Goal: Communication & Community: Ask a question

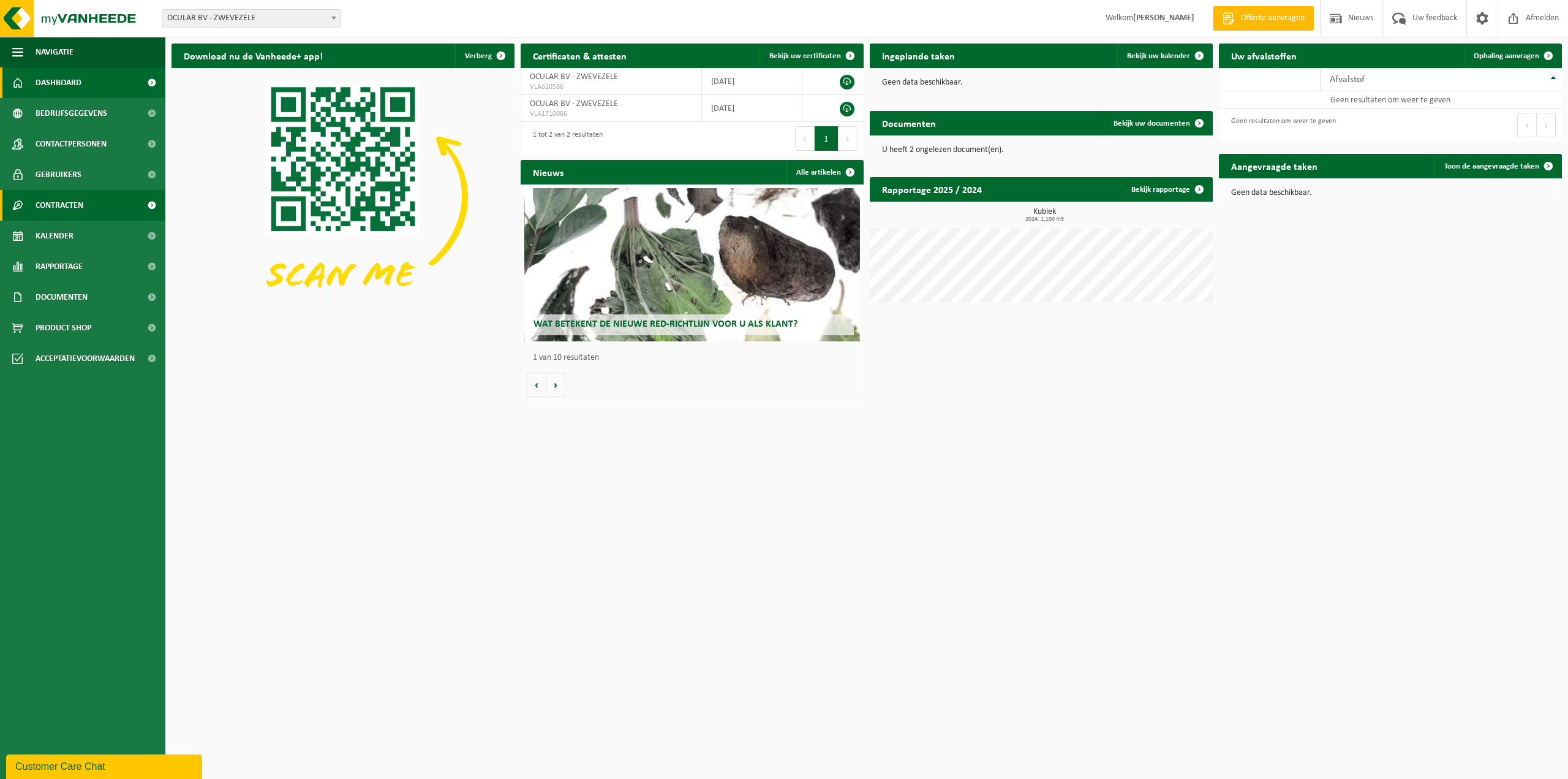
click at [73, 211] on span "Contracten" at bounding box center [59, 205] width 48 height 30
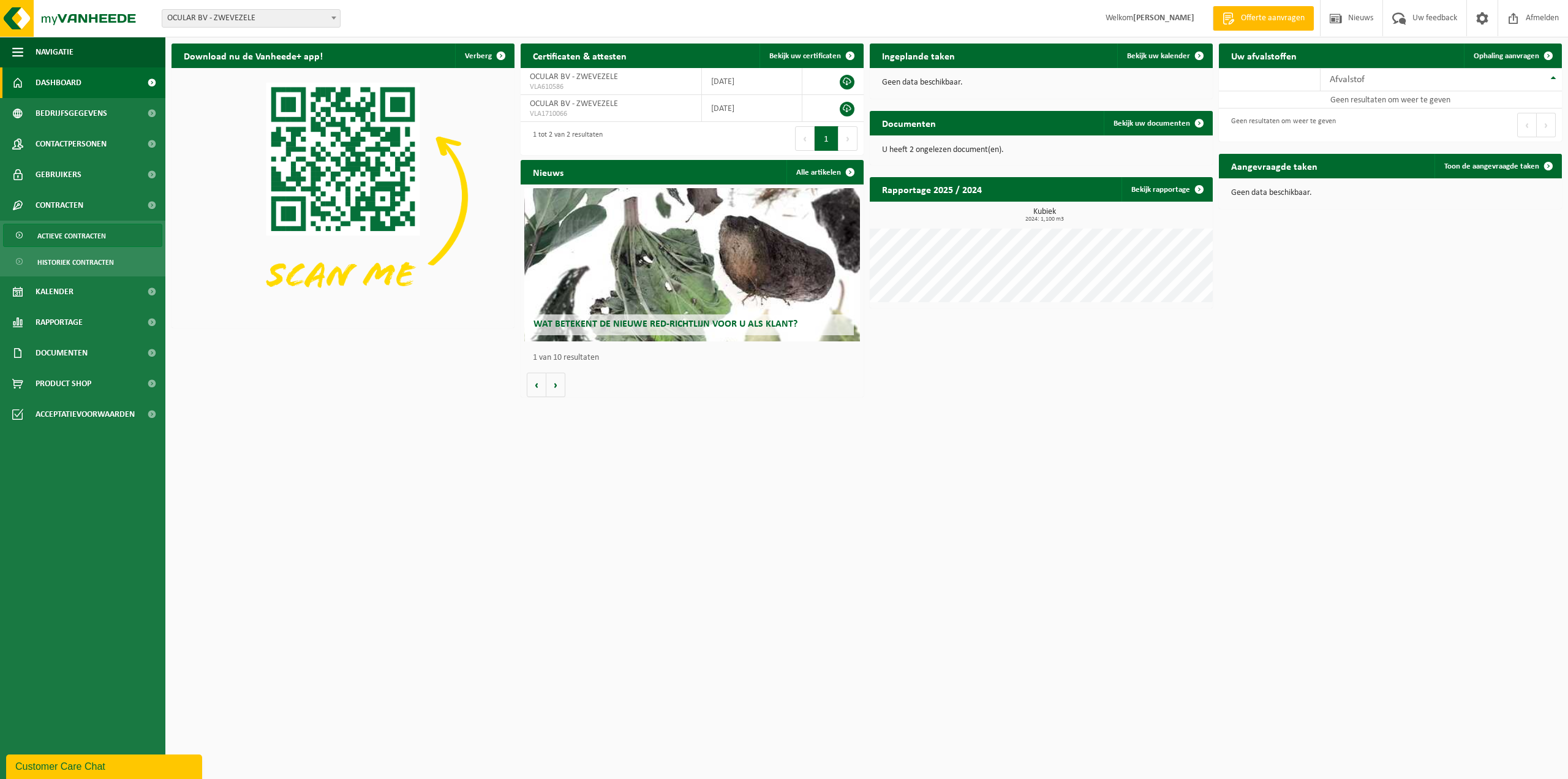
click at [68, 244] on span "Actieve contracten" at bounding box center [71, 235] width 68 height 24
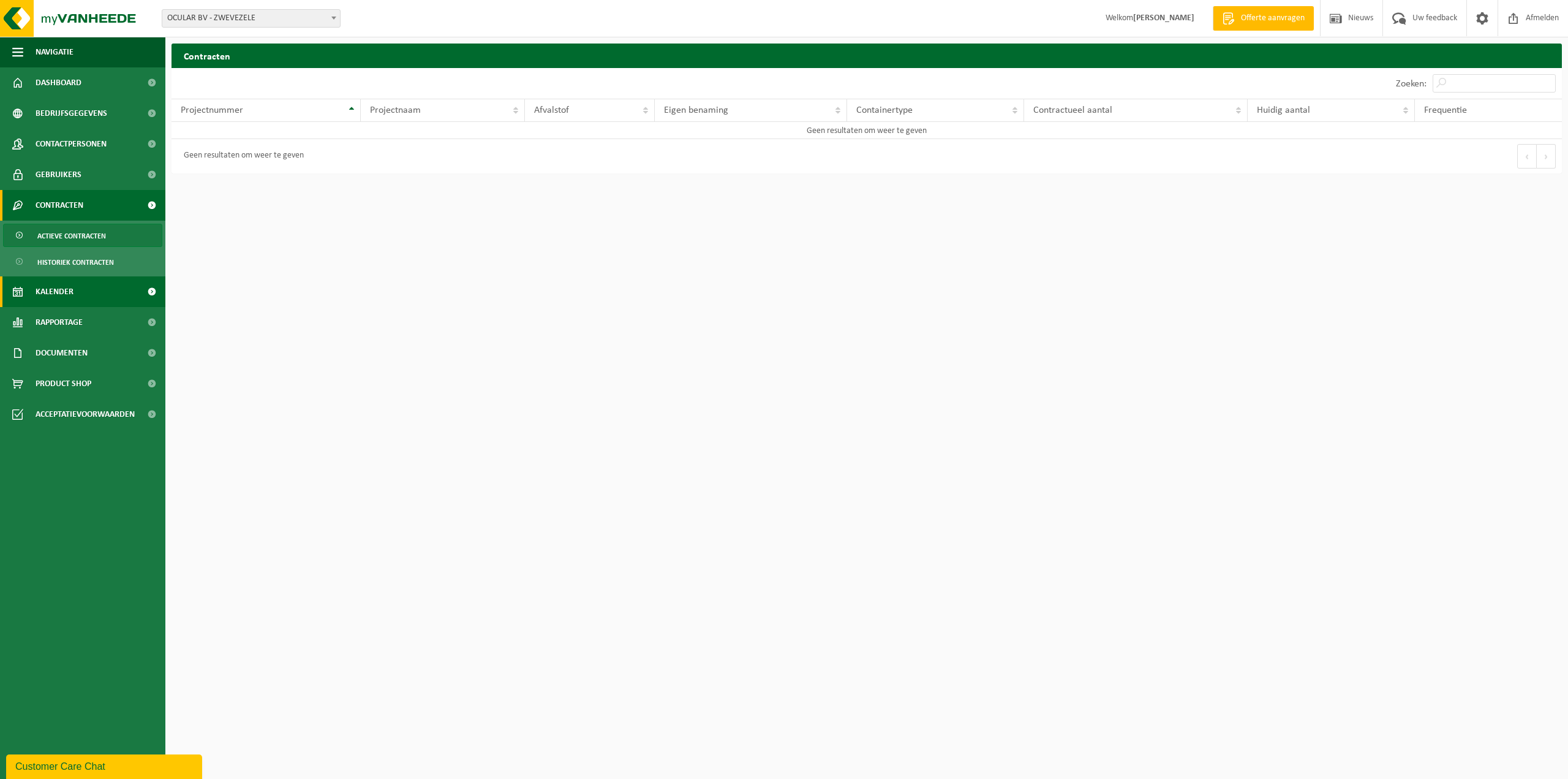
click at [55, 294] on span "Kalender" at bounding box center [55, 292] width 38 height 30
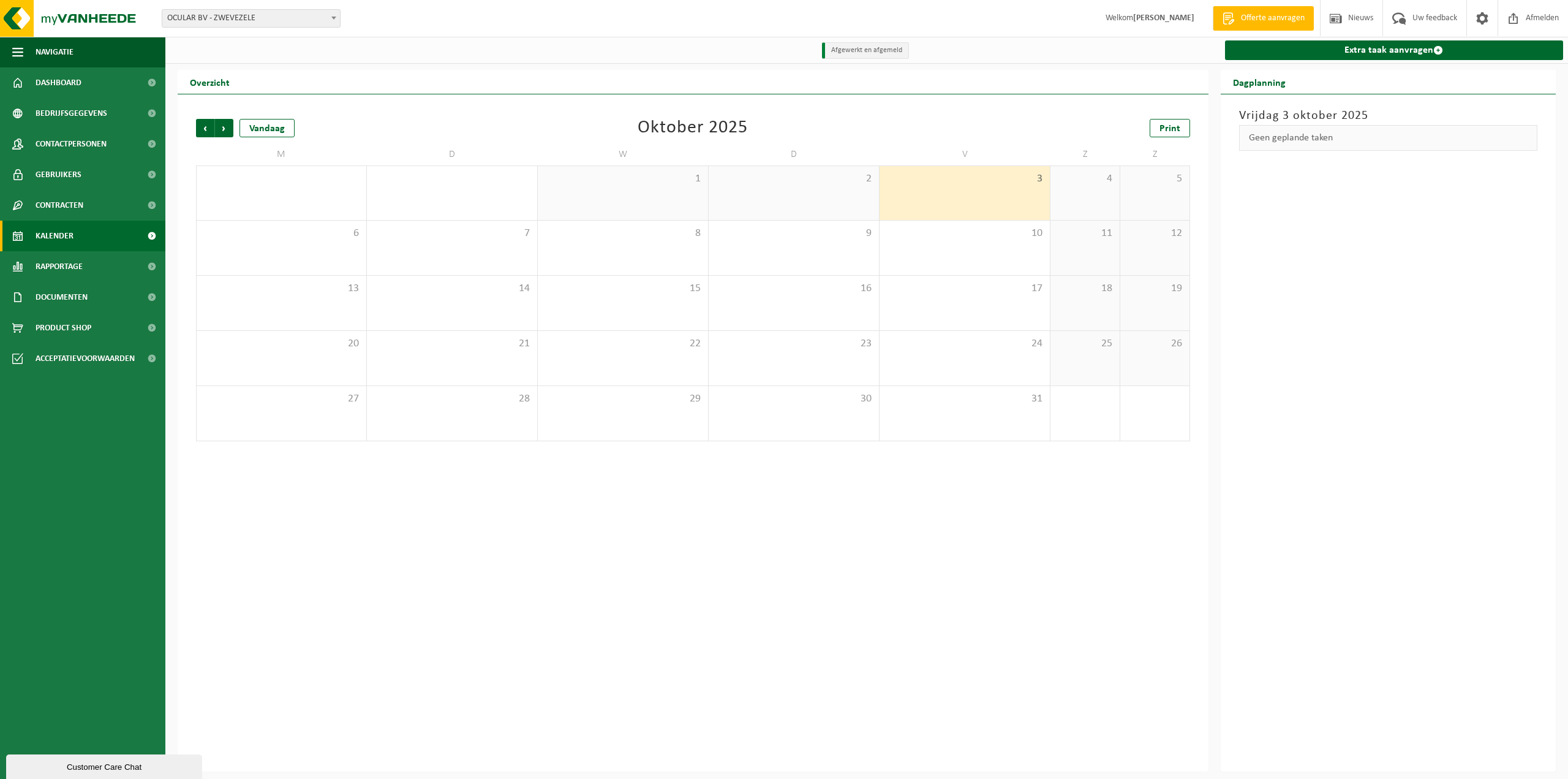
click at [272, 5] on div "Vestiging: OCULAR BV - ZWEVEZELE OCULAR BV - ZWEVEZELE OCULAR AFDELING FLANDRIA…" at bounding box center [784, 18] width 1568 height 37
click at [263, 17] on span "OCULAR BV - ZWEVEZELE" at bounding box center [251, 18] width 178 height 17
select select "135145"
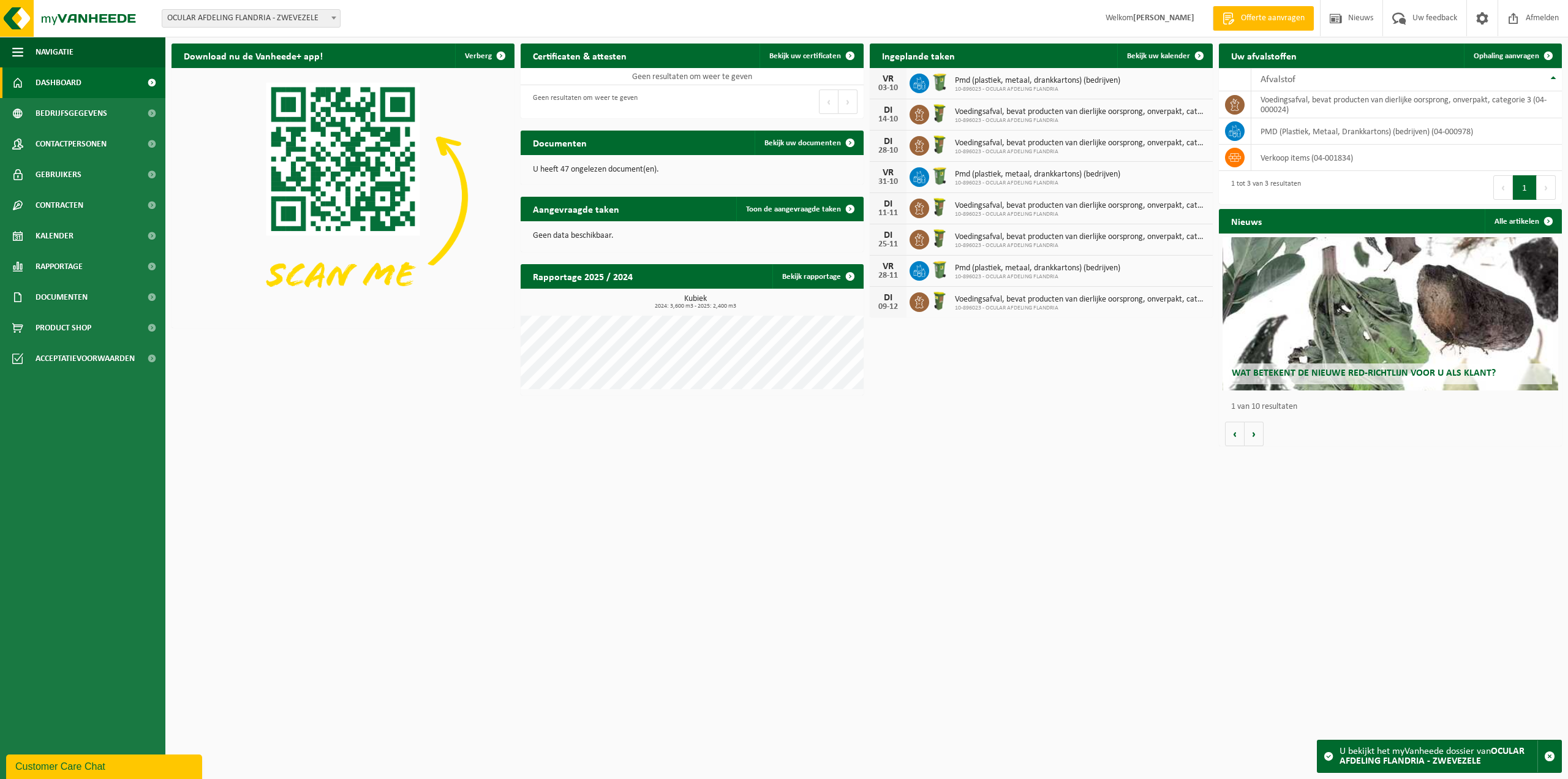
click at [1010, 86] on span "10-896023 - OCULAR AFDELING FLANDRIA" at bounding box center [1037, 90] width 165 height 8
click at [884, 86] on div "03-10" at bounding box center [888, 88] width 24 height 8
click at [77, 241] on link "Kalender" at bounding box center [83, 236] width 165 height 30
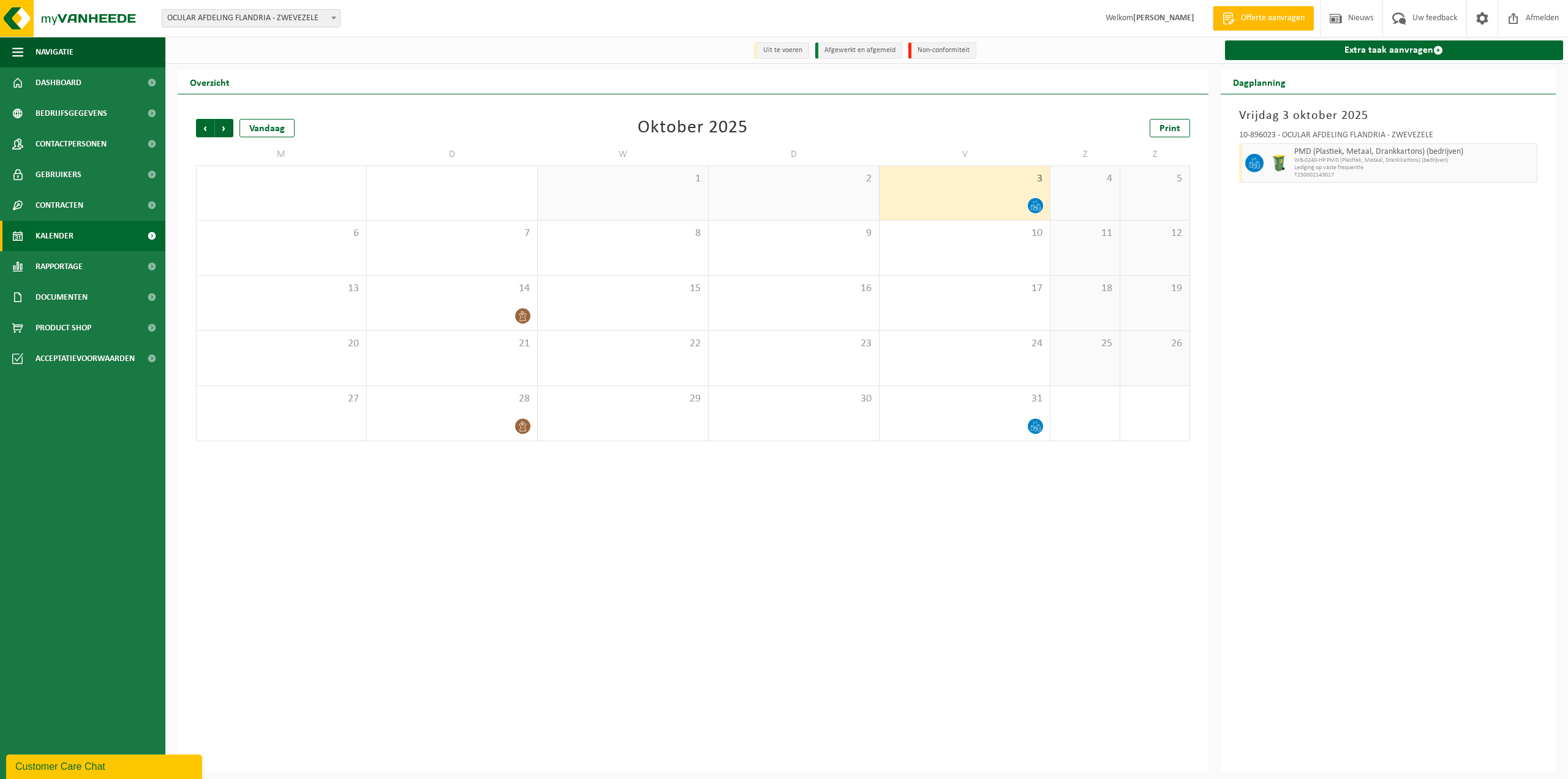
click at [94, 764] on div "Customer Care Chat" at bounding box center [104, 766] width 178 height 14
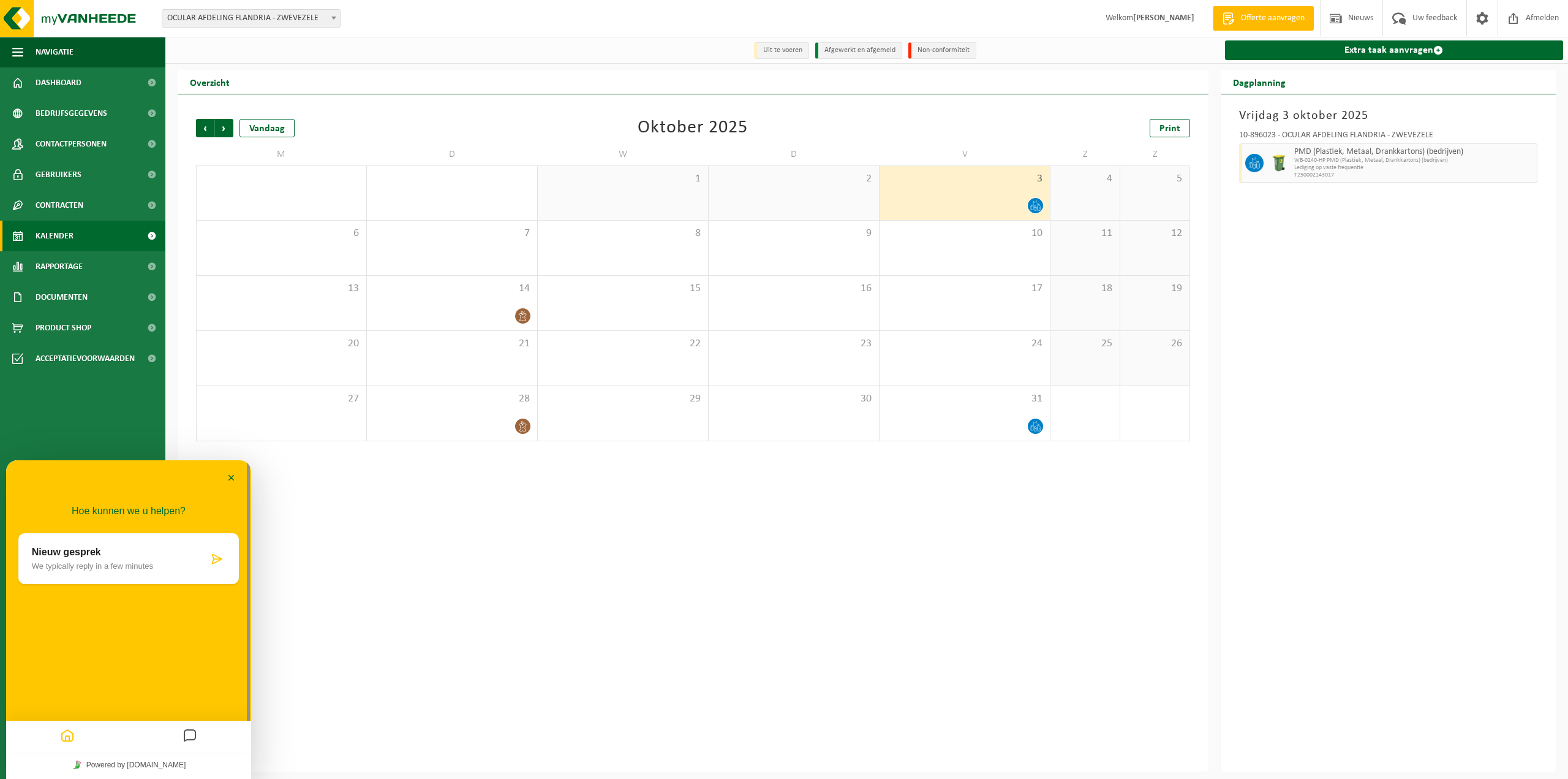
click at [90, 550] on p "Nieuw gesprek" at bounding box center [120, 552] width 176 height 11
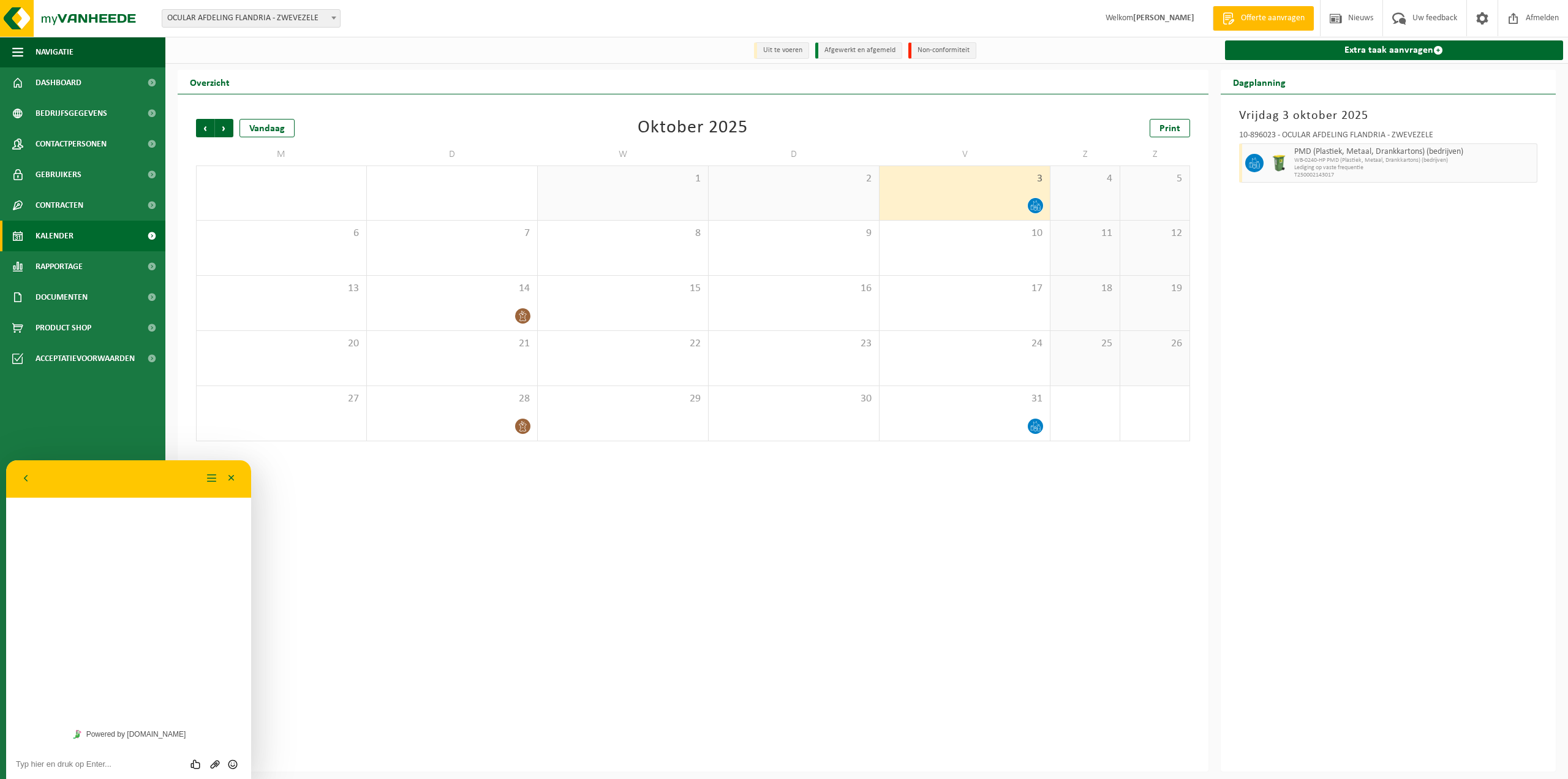
click at [96, 762] on textarea at bounding box center [128, 764] width 225 height 10
type textarea "Kunnen we een extra lediging inplannen voor PMD?"
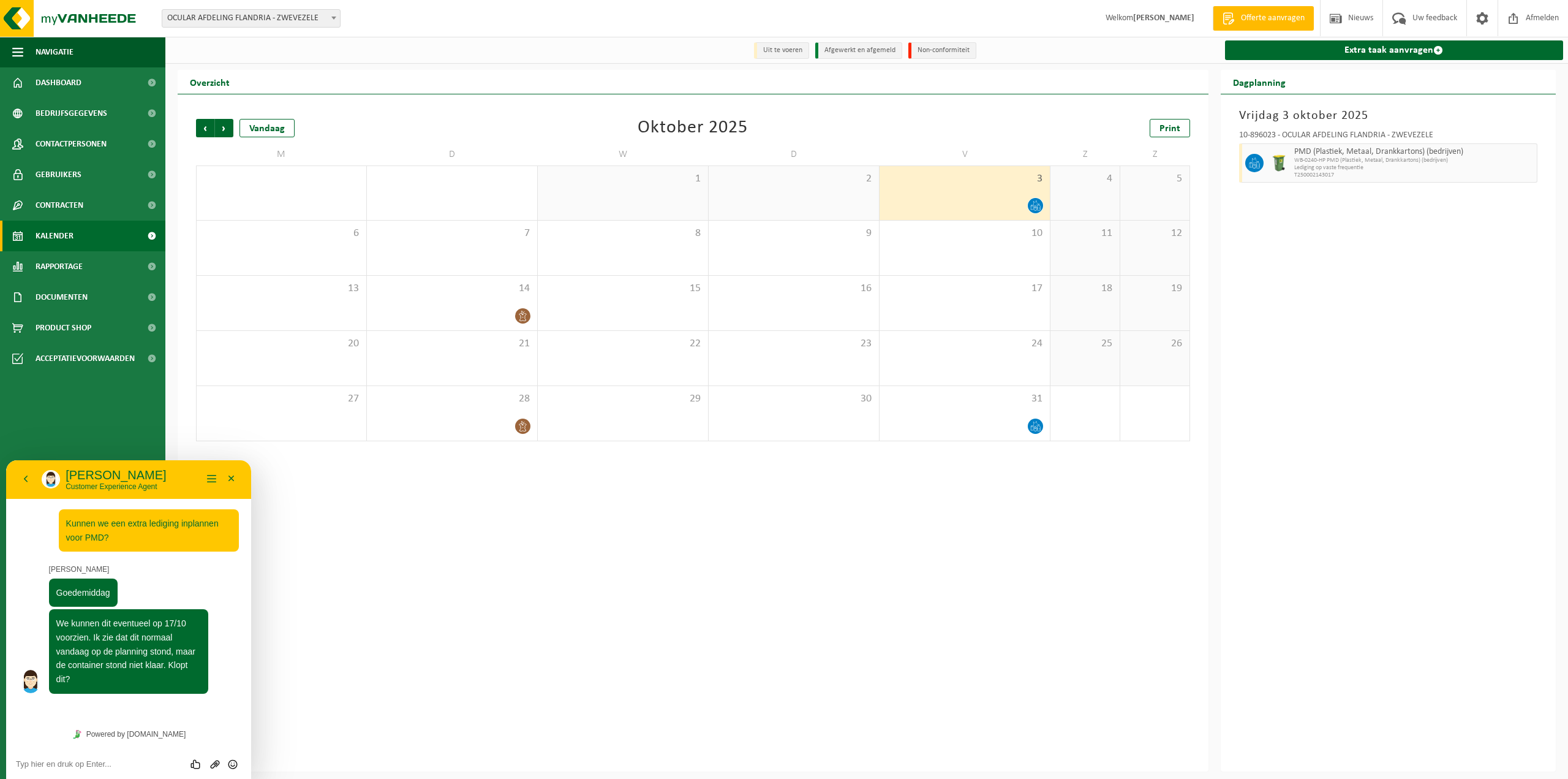
click at [81, 758] on div "Beoordeel deze chat Upload bestand Emoji invoeren" at bounding box center [128, 764] width 225 height 11
click at [70, 761] on textarea at bounding box center [128, 764] width 225 height 10
type textarea "dat klopt"
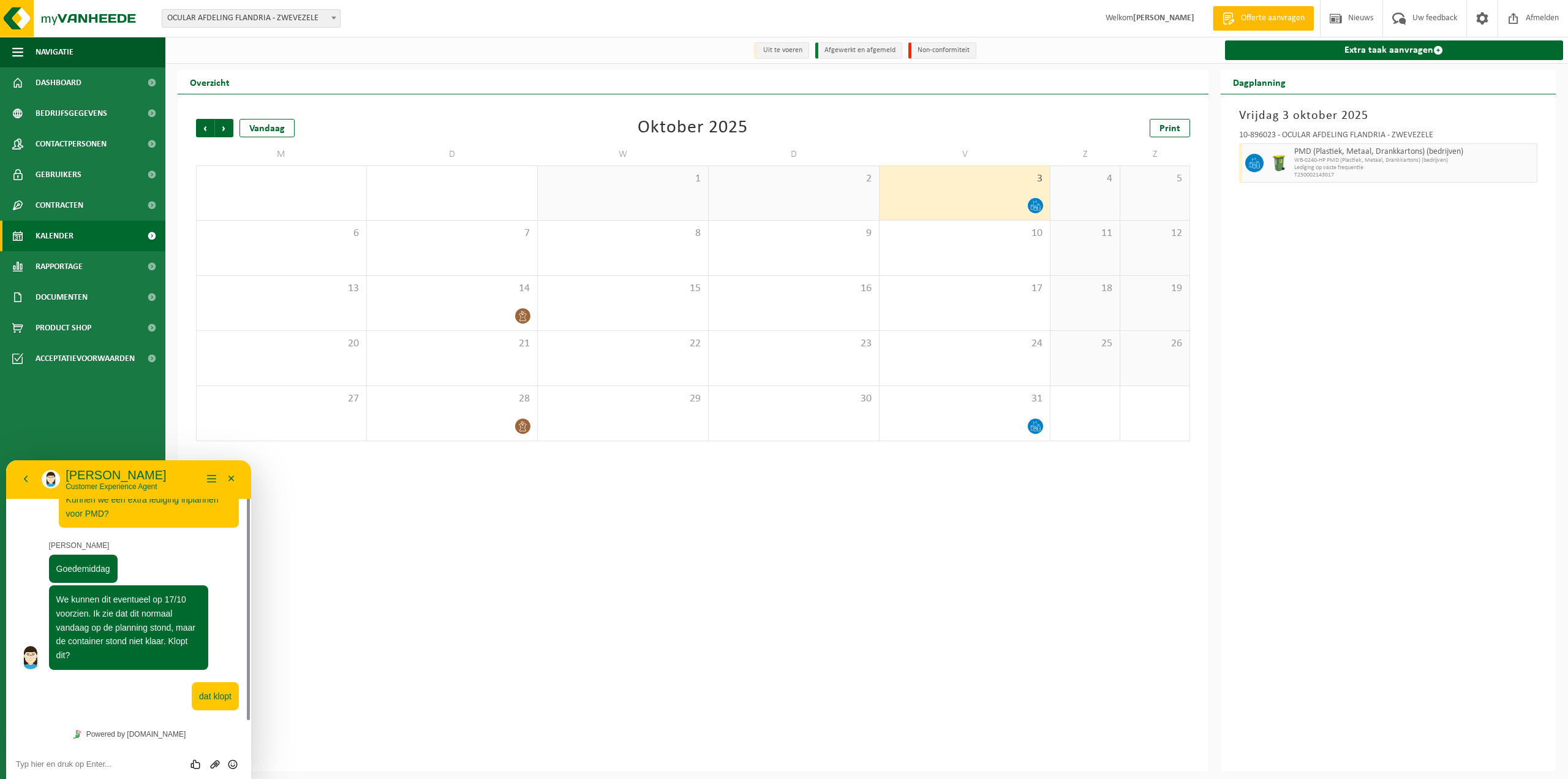
click at [67, 754] on div "Beoordeel deze chat Upload bestand Emoji invoeren" at bounding box center [128, 764] width 245 height 30
click at [65, 762] on textarea at bounding box center [128, 764] width 225 height 10
type textarea "h"
type textarea "is ok voor 17-10"
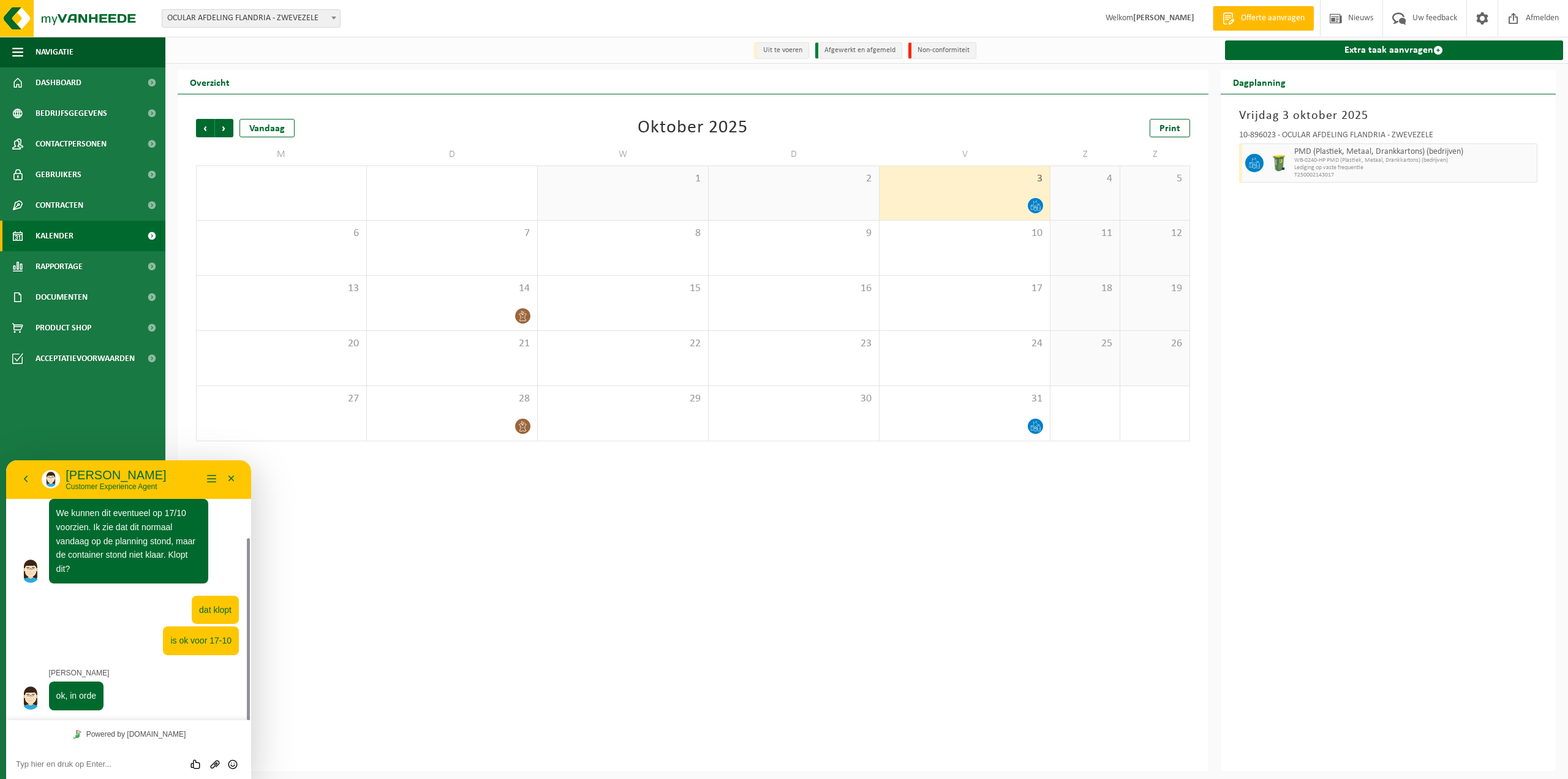
scroll to position [110, 0]
click at [636, 606] on div "Vorige Volgende Vandaag Oktober 2025 Print M D W D V Z Z 29 30 1 1 2 3 4 5 6 7 …" at bounding box center [693, 433] width 1031 height 677
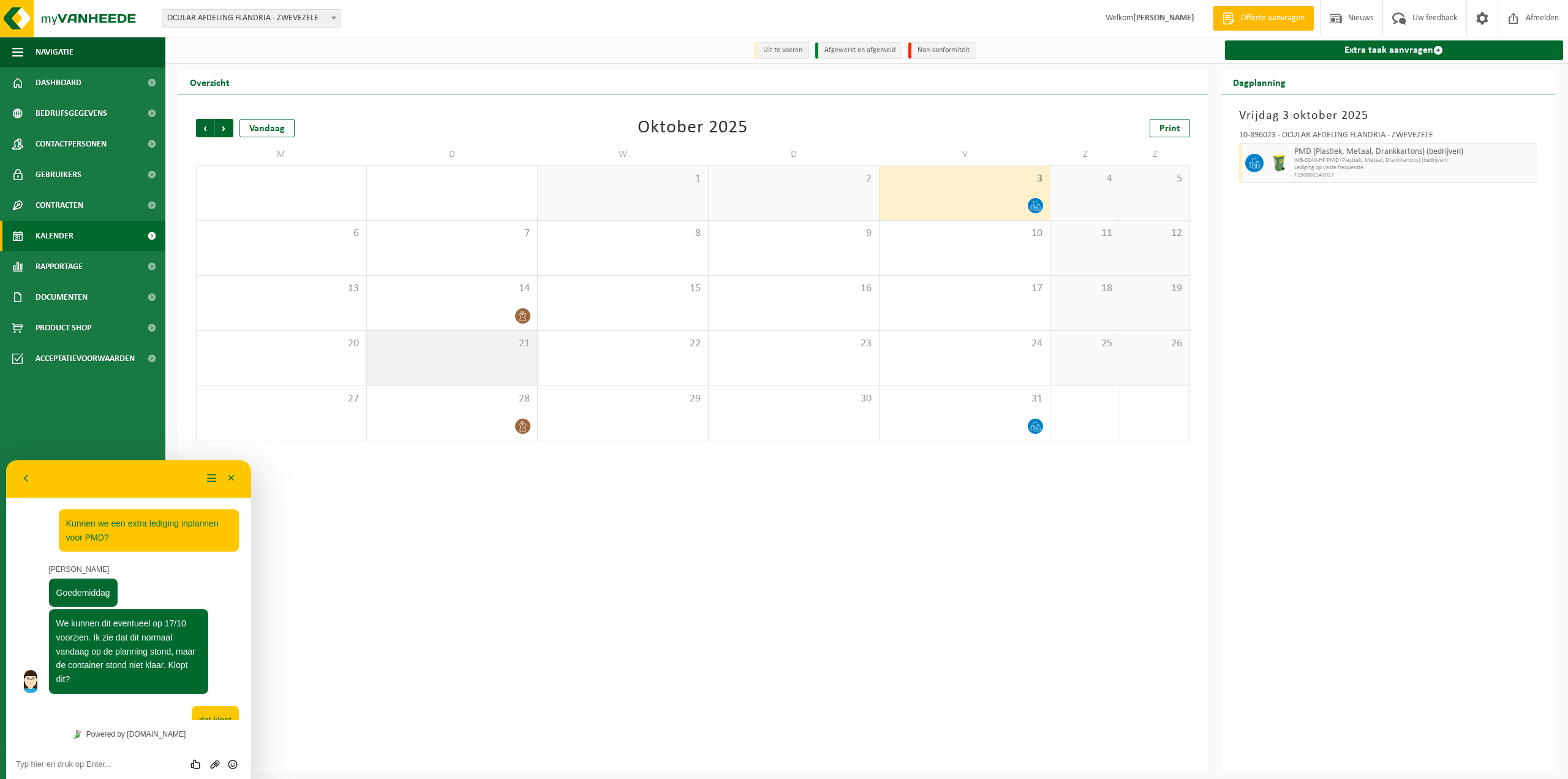
scroll to position [110, 0]
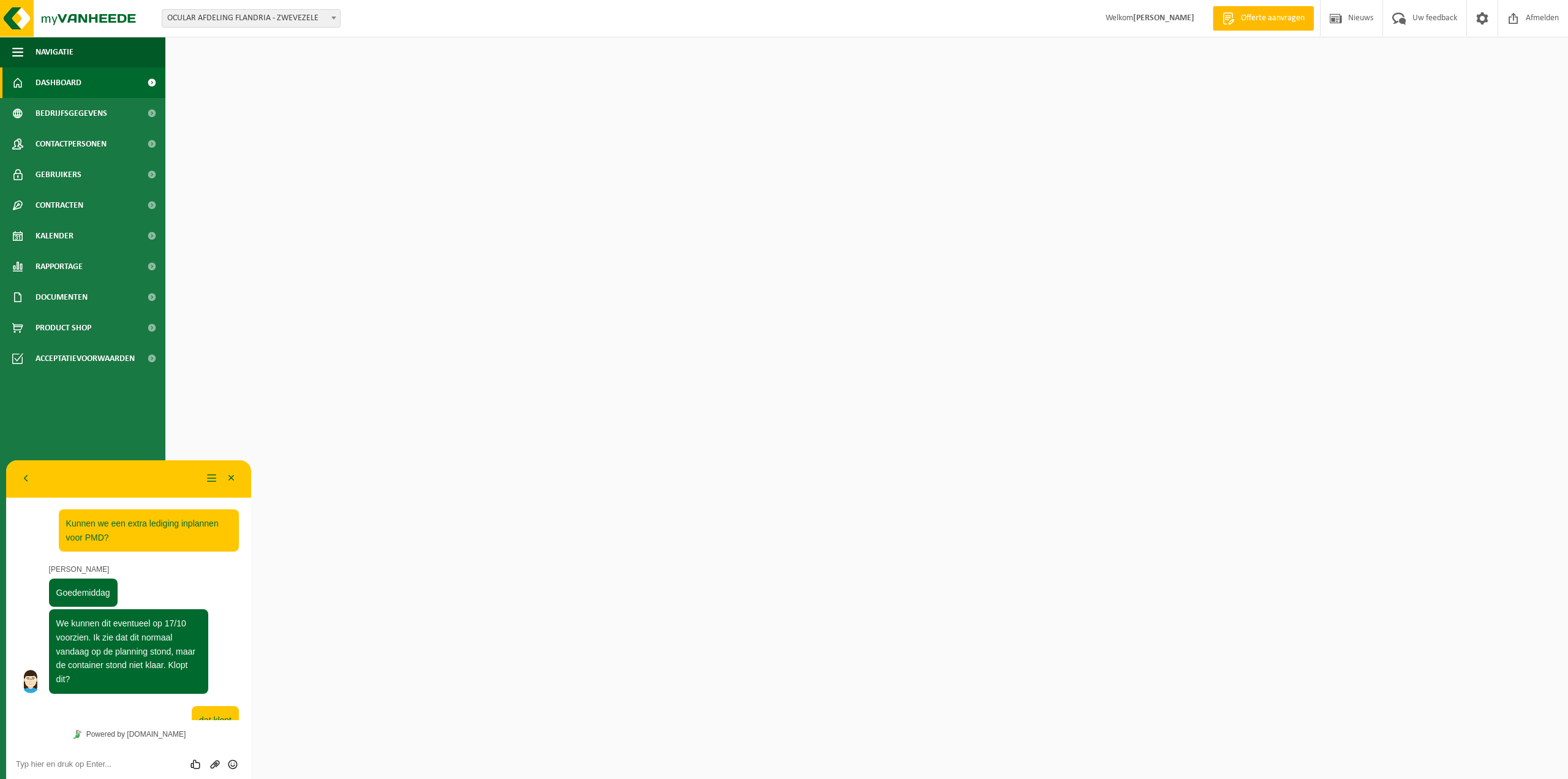
scroll to position [110, 0]
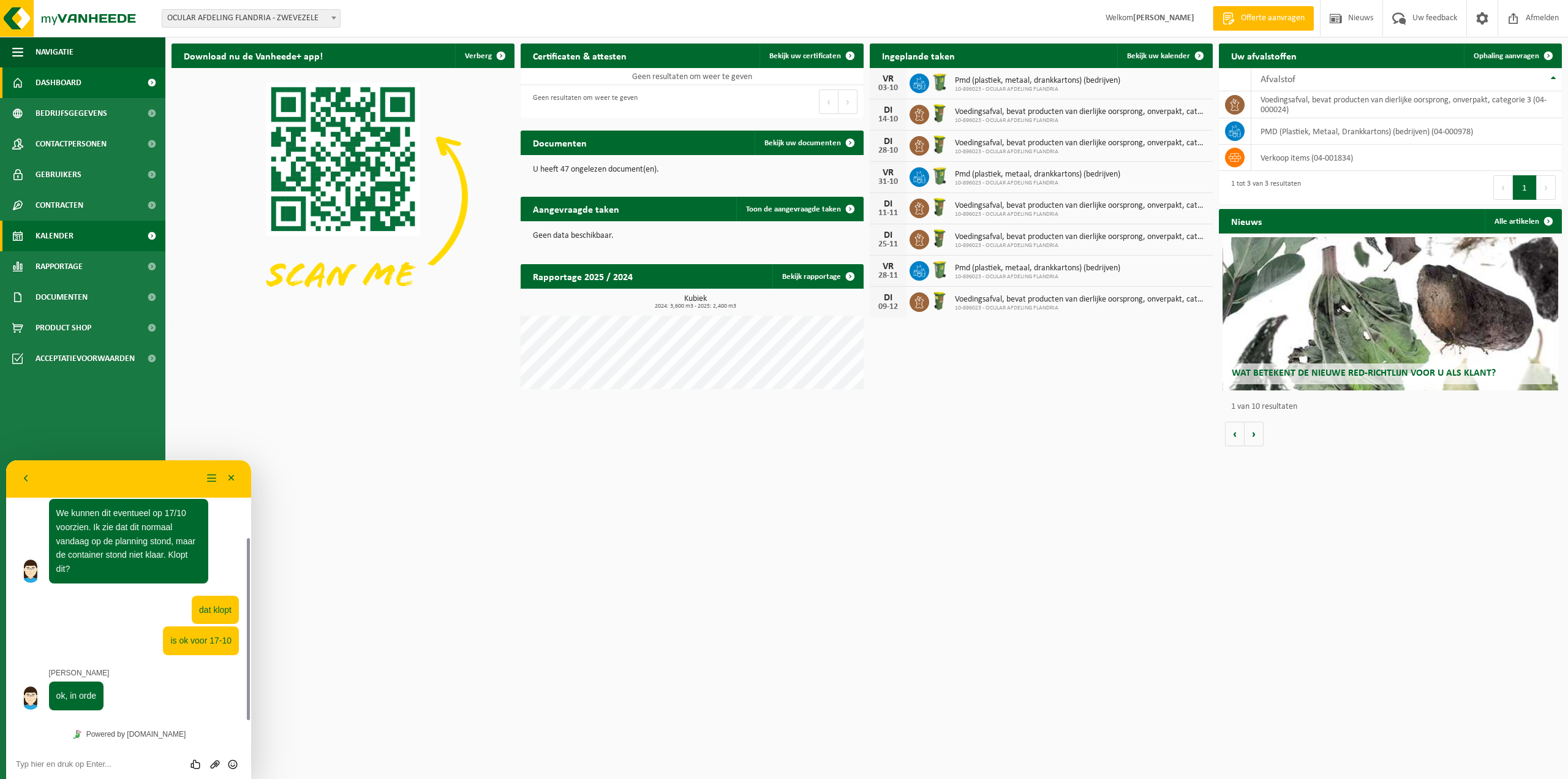
click at [59, 237] on span "Kalender" at bounding box center [55, 236] width 38 height 30
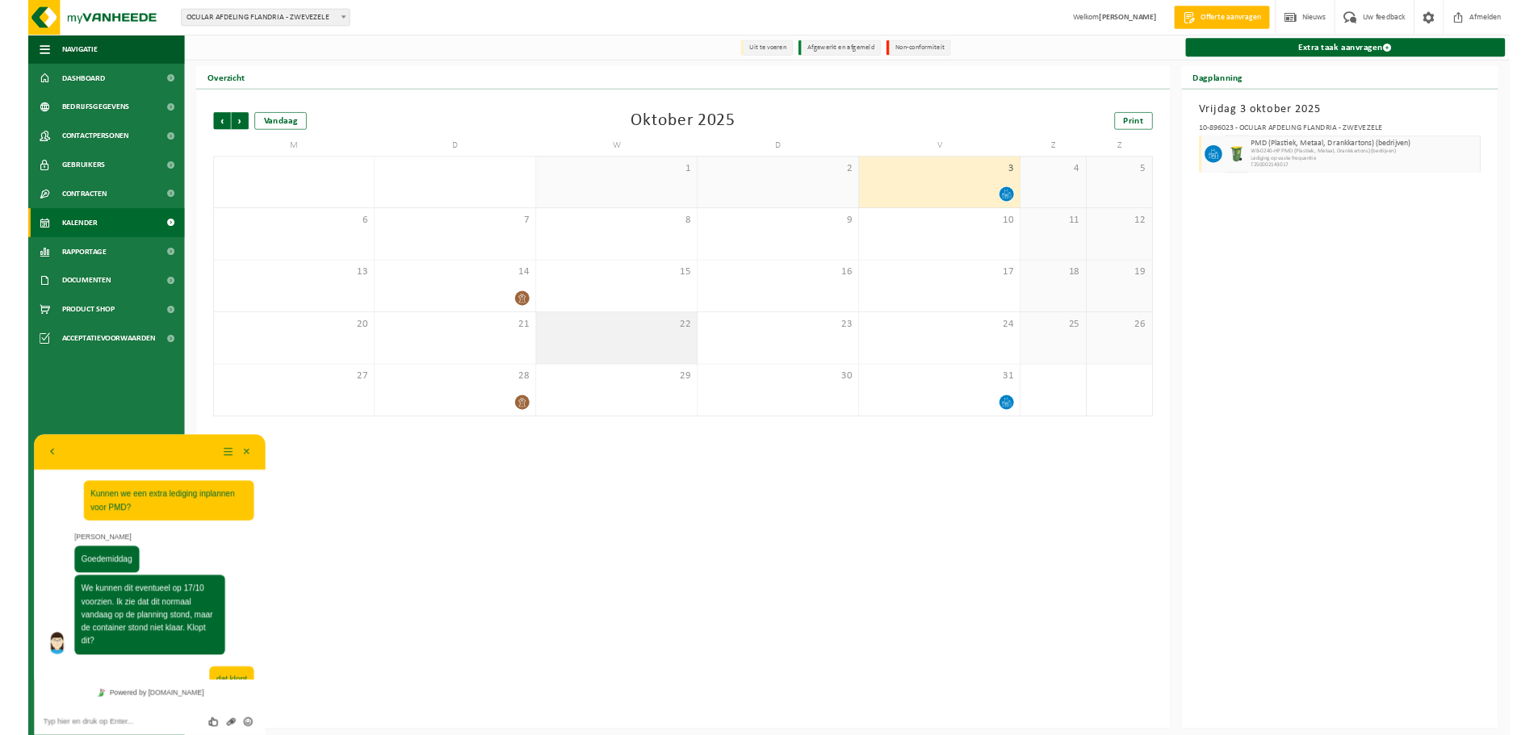
scroll to position [145, 0]
